Goal: Task Accomplishment & Management: Use online tool/utility

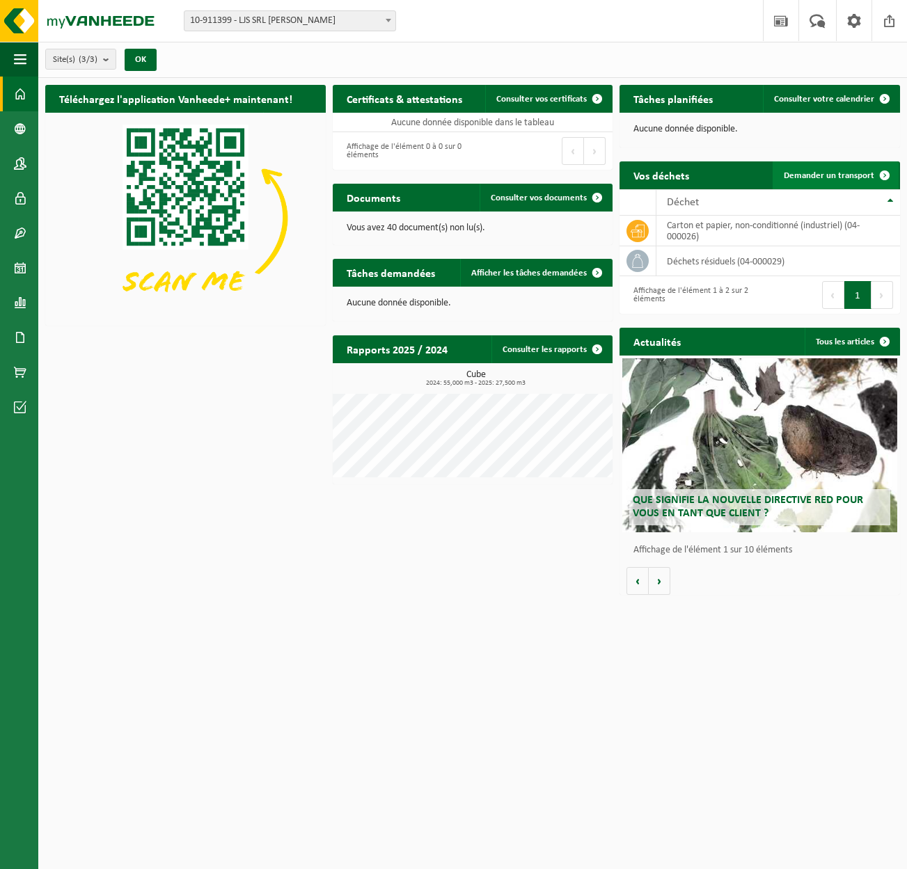
click at [845, 178] on span "Demander un transport" at bounding box center [828, 175] width 90 height 9
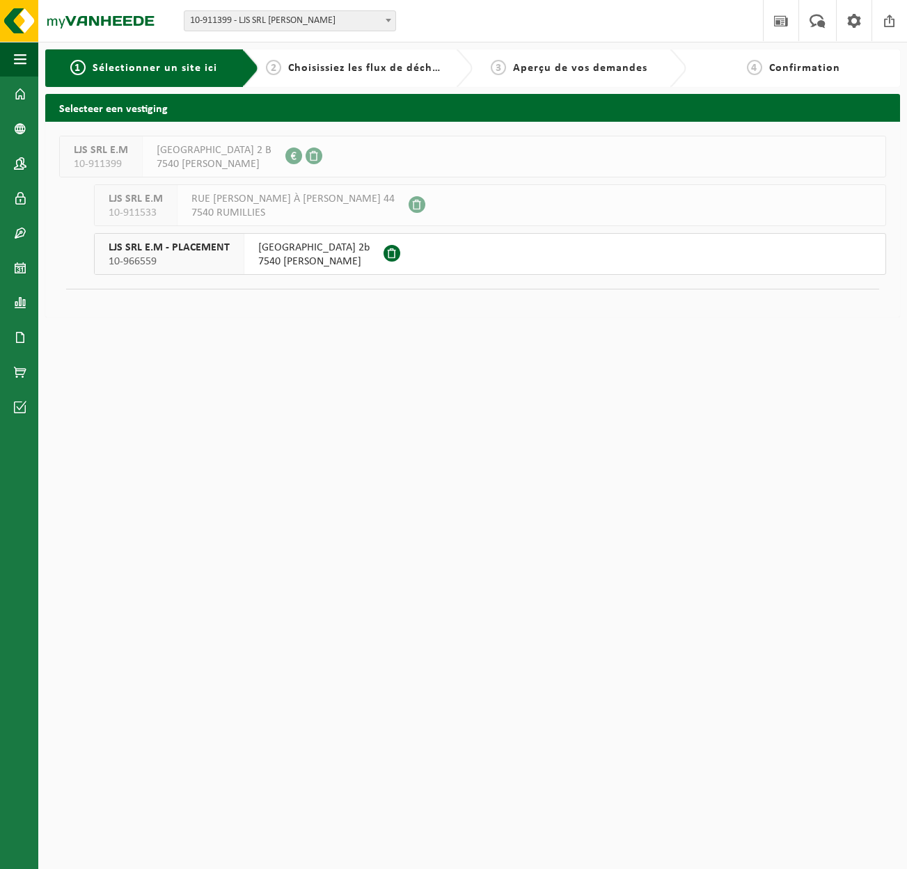
click at [404, 263] on div at bounding box center [393, 254] width 20 height 40
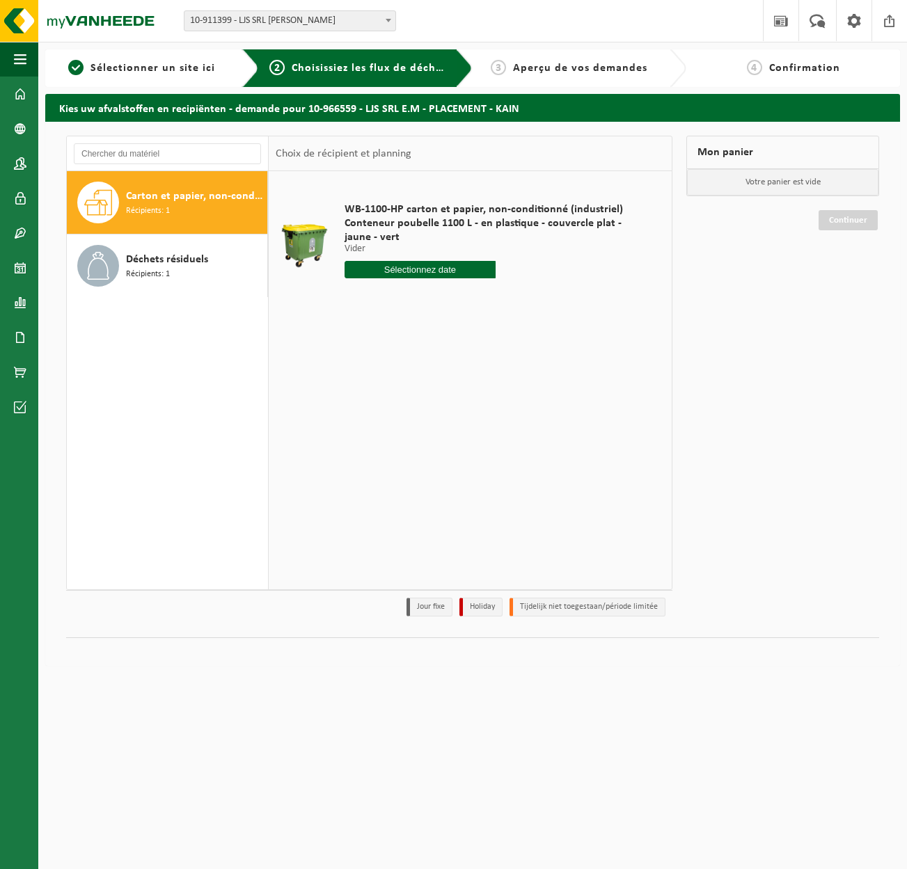
click at [190, 207] on div "Carton et papier, non-conditionné (industriel) Récipients: 1" at bounding box center [195, 203] width 138 height 42
click at [435, 272] on input "text" at bounding box center [420, 269] width 152 height 17
click at [501, 302] on icon at bounding box center [502, 301] width 22 height 22
click at [401, 348] on div "1" at bounding box center [406, 348] width 24 height 22
type input "à partir de 2025-10-01"
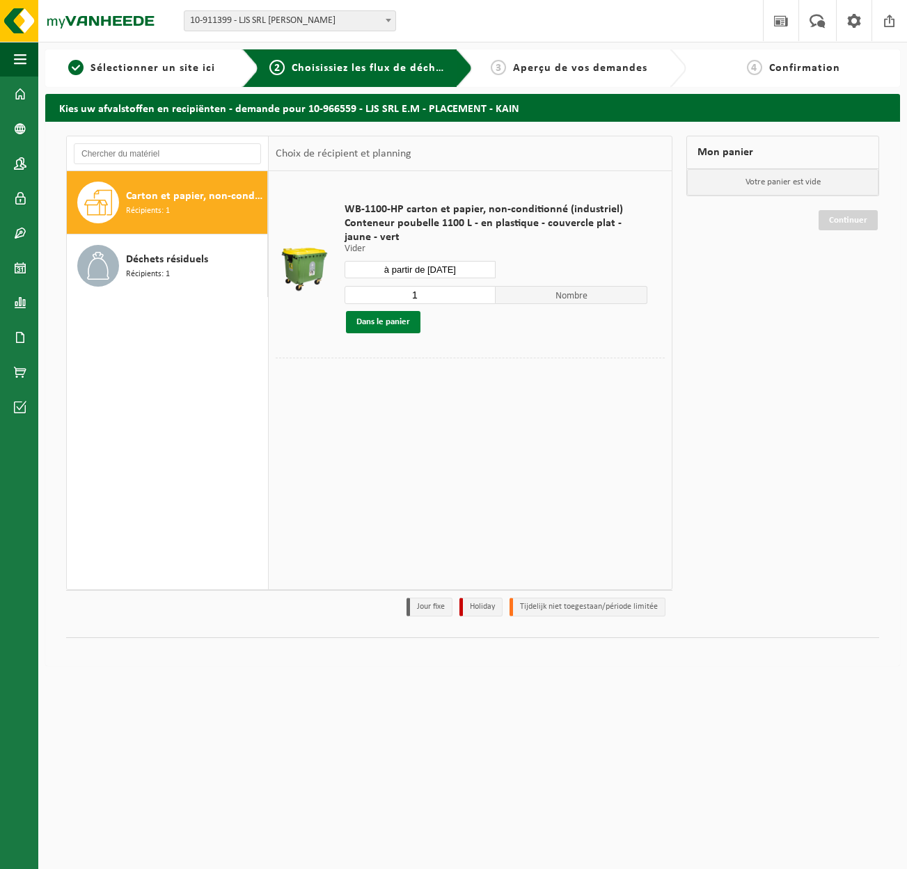
click at [401, 326] on button "Dans le panier" at bounding box center [383, 322] width 74 height 22
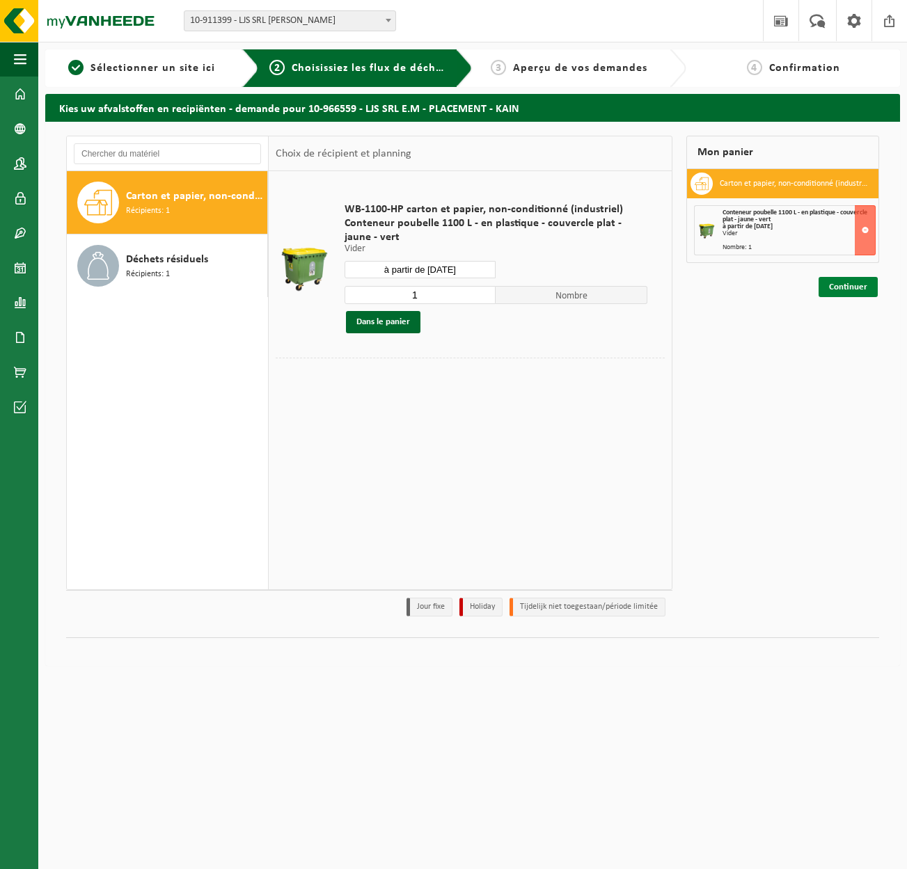
click at [854, 291] on link "Continuer" at bounding box center [847, 287] width 59 height 20
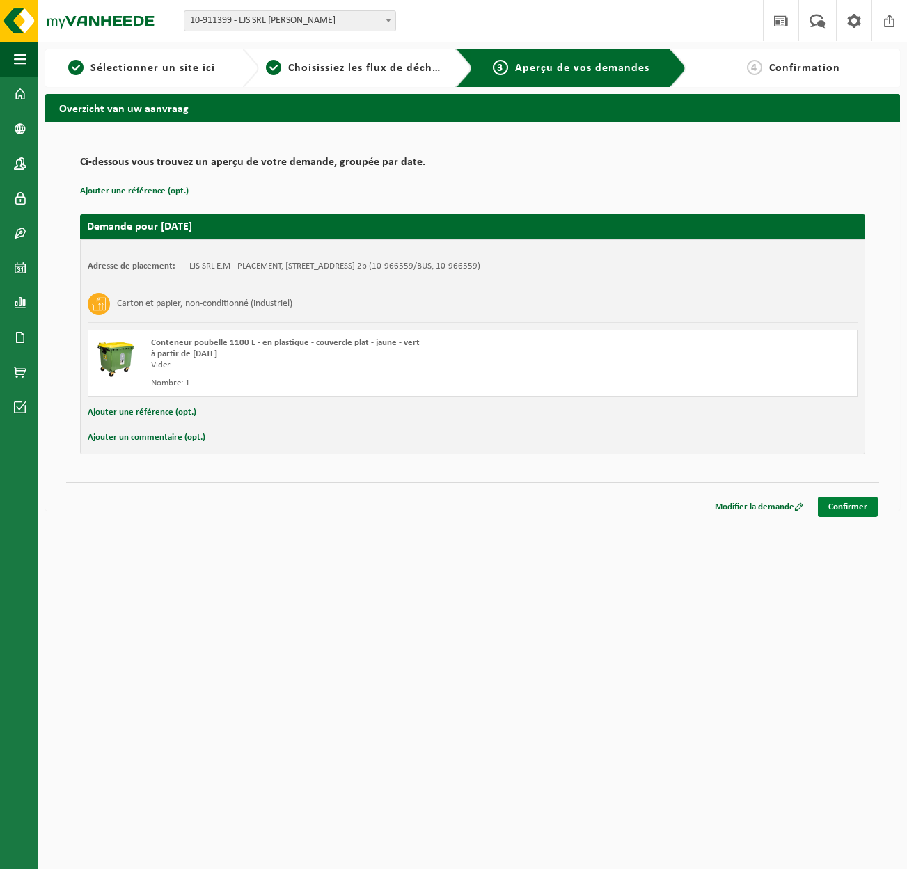
click at [845, 503] on link "Confirmer" at bounding box center [848, 507] width 60 height 20
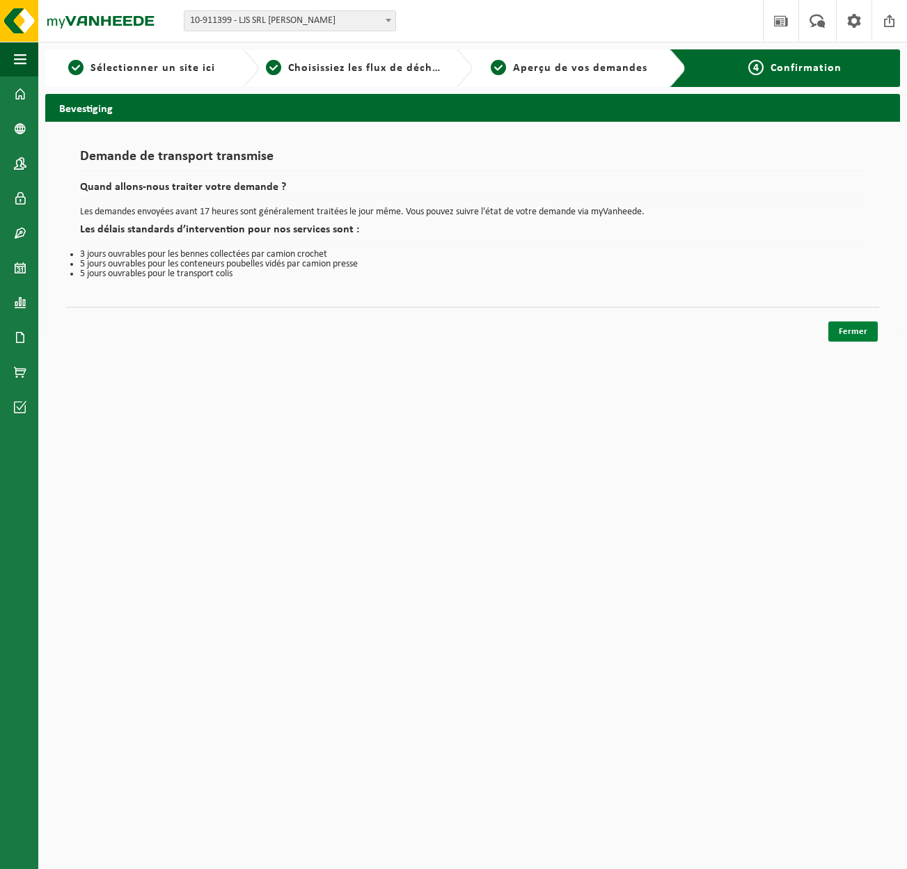
click at [858, 336] on link "Fermer" at bounding box center [852, 331] width 49 height 20
